Goal: Complete application form

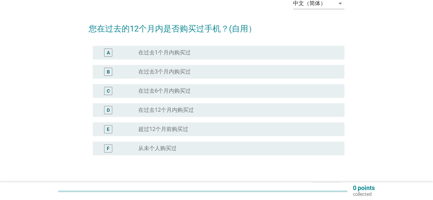
scroll to position [42, 0]
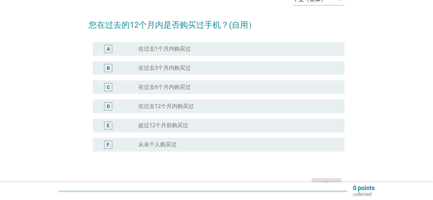
click at [205, 126] on div "radio_button_unchecked 超过[DATE]购买过" at bounding box center [235, 125] width 195 height 7
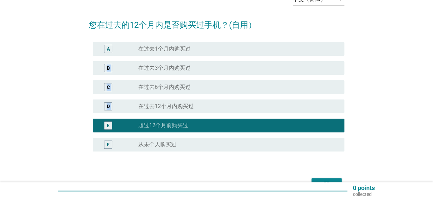
drag, startPoint x: 432, startPoint y: 58, endPoint x: 438, endPoint y: 101, distance: 43.5
click at [433, 101] on html "English Bahasa Melayu 中文（简体） 中文（简体） arrow_drop_down 您在过去的12个月内是否购买过手机？(自用） A ra…" at bounding box center [216, 91] width 433 height 266
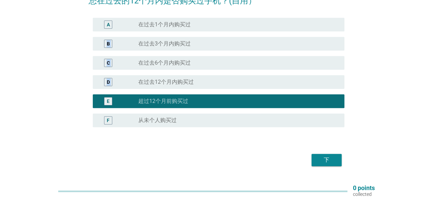
scroll to position [83, 0]
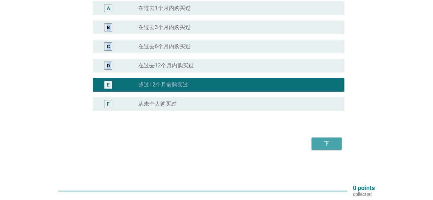
click at [319, 141] on div "下" at bounding box center [326, 144] width 19 height 8
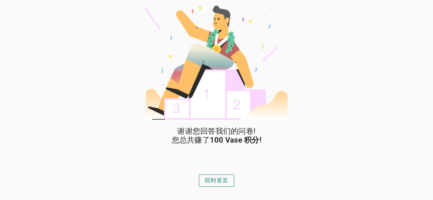
click at [219, 180] on div "回到首页" at bounding box center [217, 181] width 24 height 8
